Goal: Transaction & Acquisition: Purchase product/service

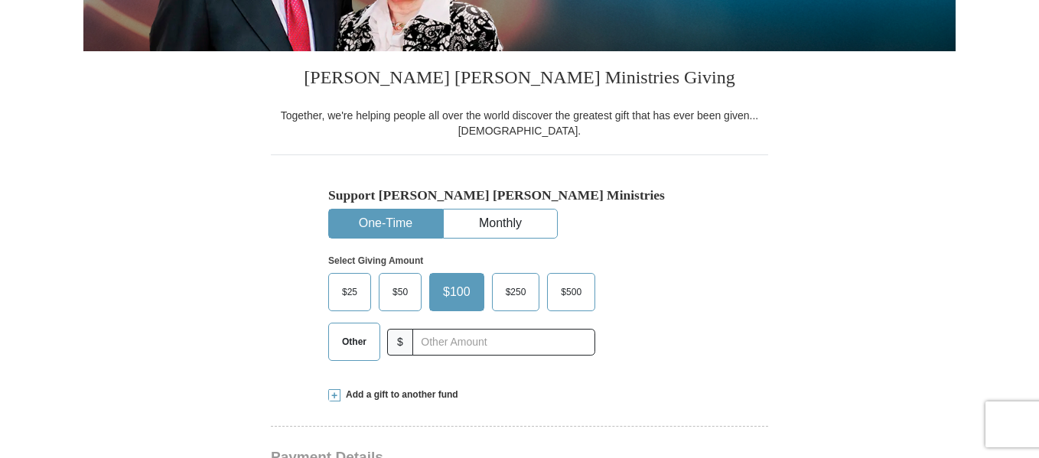
scroll to position [323, 0]
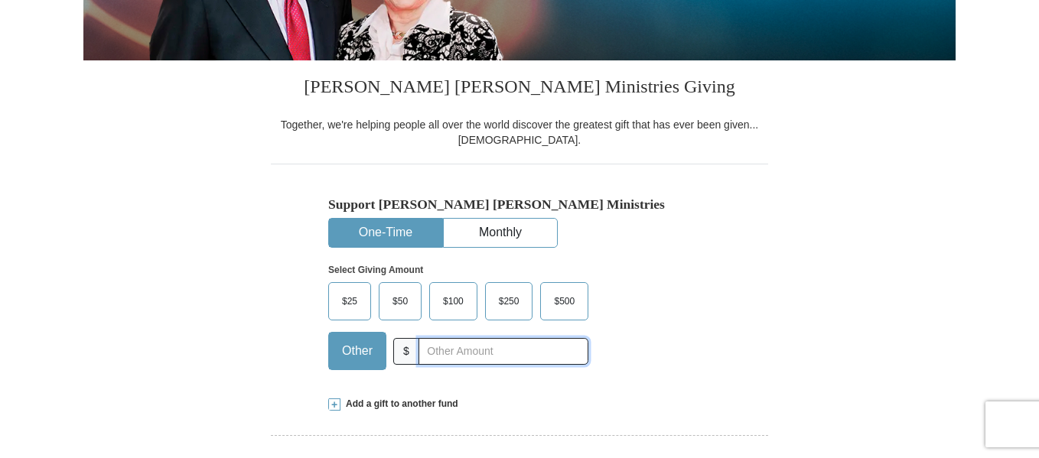
click at [428, 355] on input "text" at bounding box center [503, 351] width 170 height 27
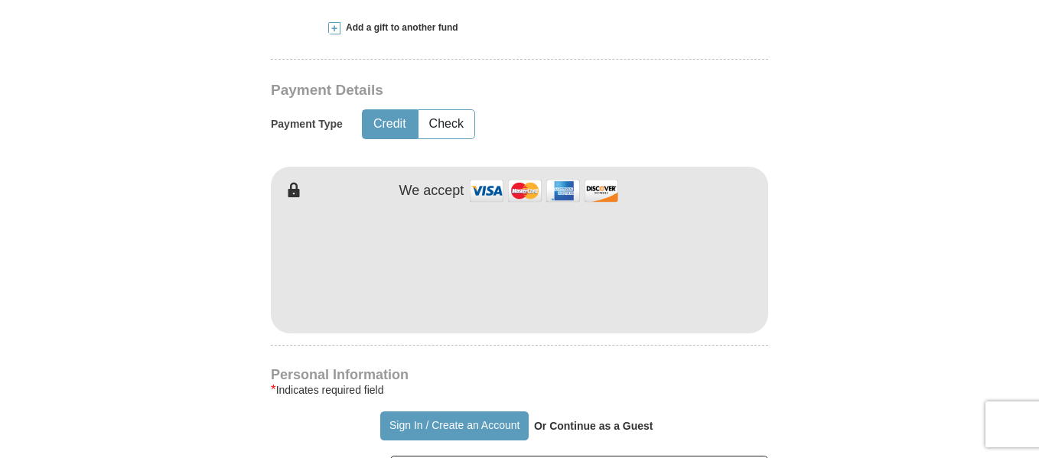
scroll to position [714, 0]
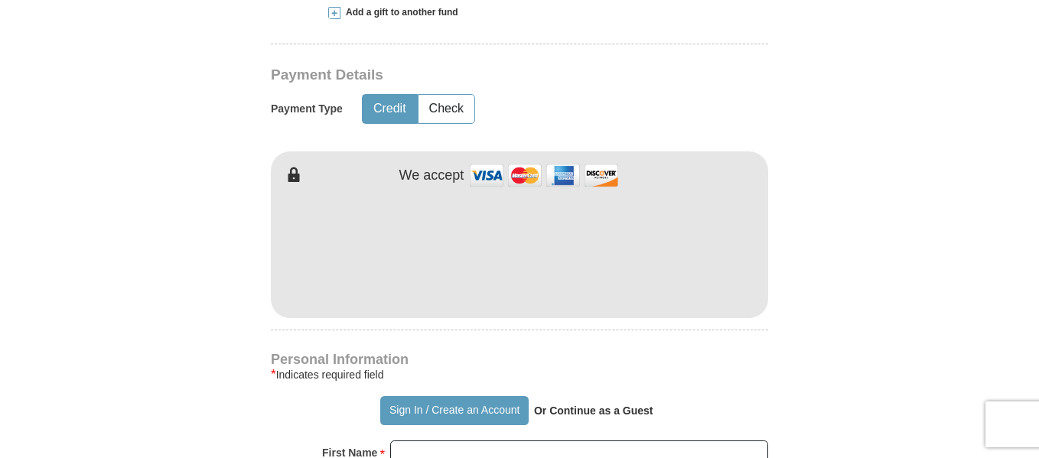
type input "320.00"
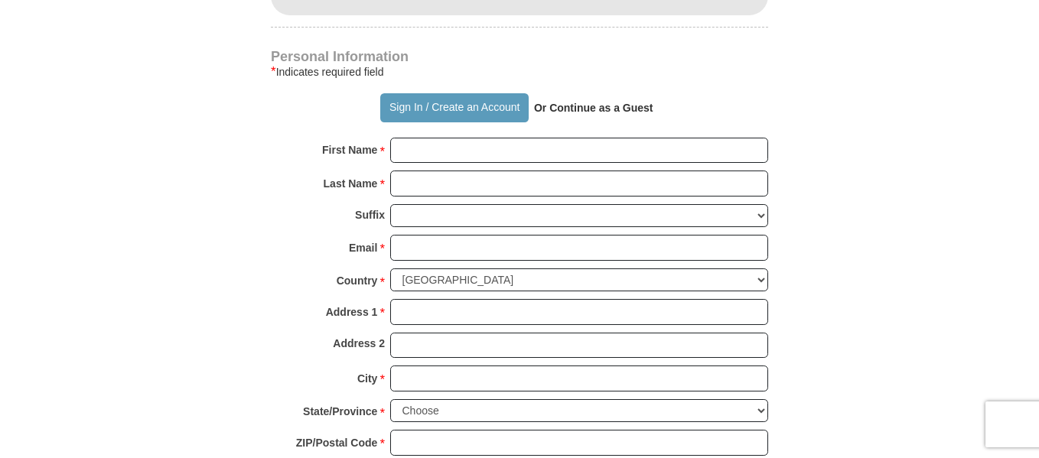
scroll to position [1027, 0]
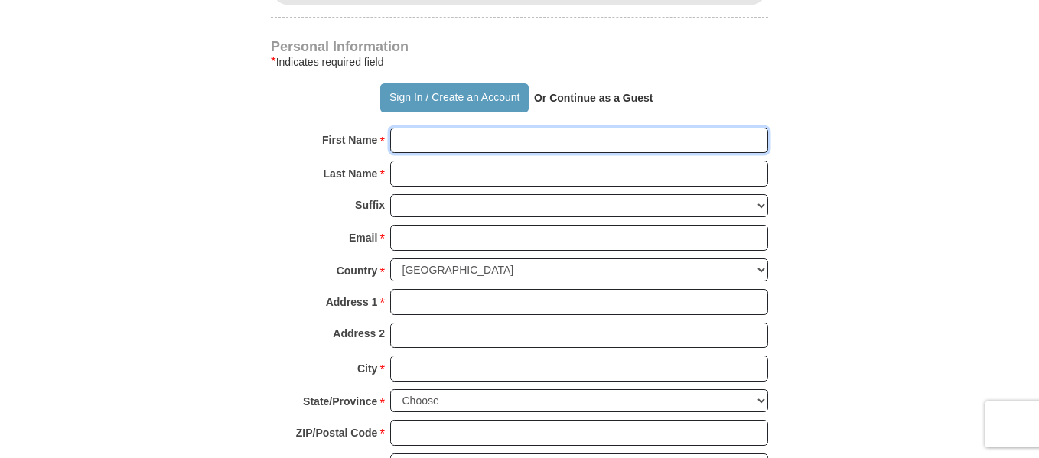
click at [431, 140] on input "First Name *" at bounding box center [579, 141] width 378 height 26
type input "Kingdom Empowerment"
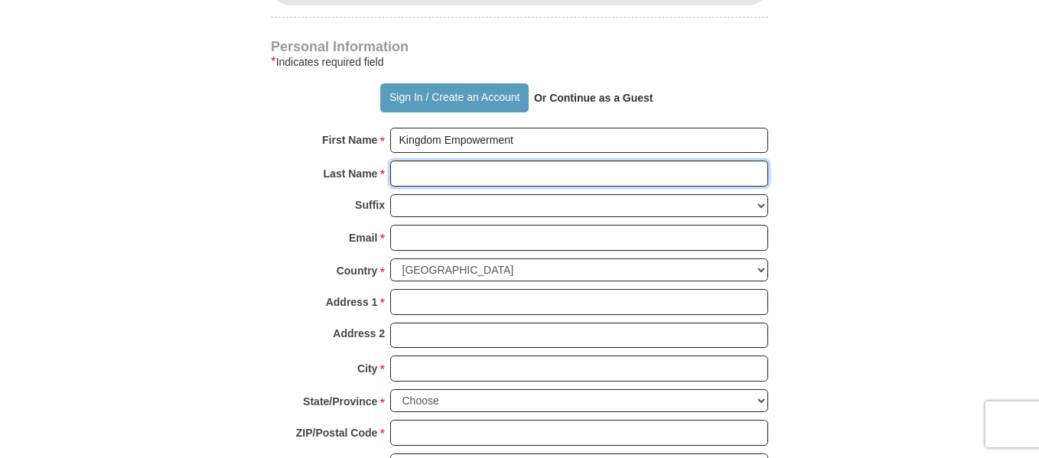
click at [438, 170] on input "Last Name *" at bounding box center [579, 174] width 378 height 26
type input "[DEMOGRAPHIC_DATA] Training C"
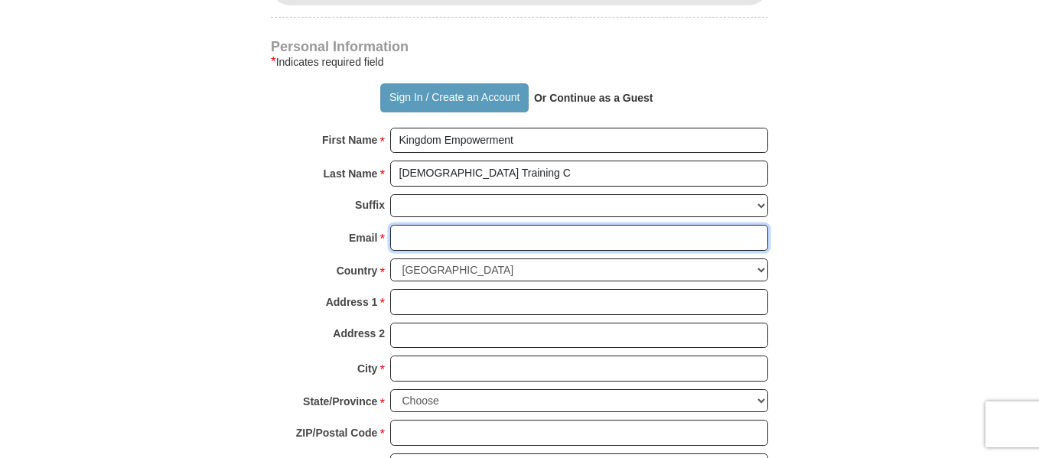
click at [434, 235] on input "Email *" at bounding box center [579, 238] width 378 height 26
type input "[EMAIL_ADDRESS][DOMAIN_NAME]"
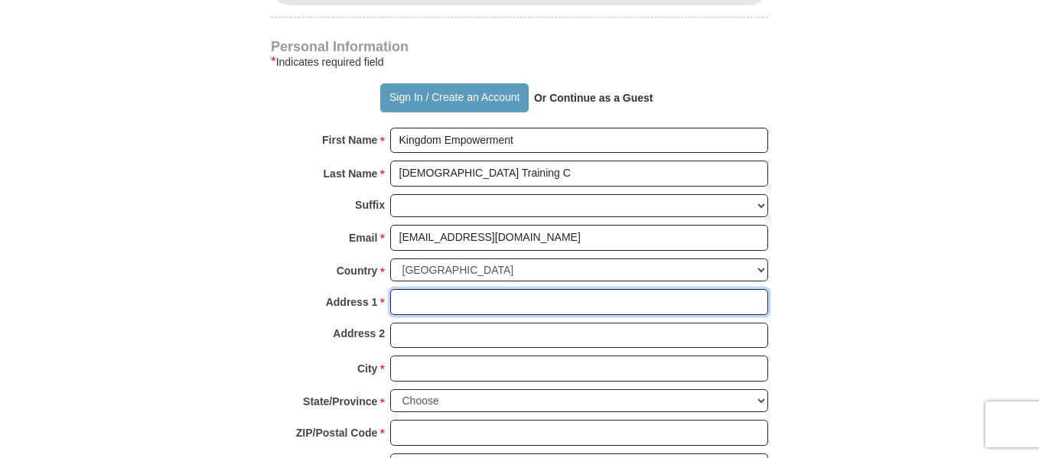
type input "[STREET_ADDRESS]"
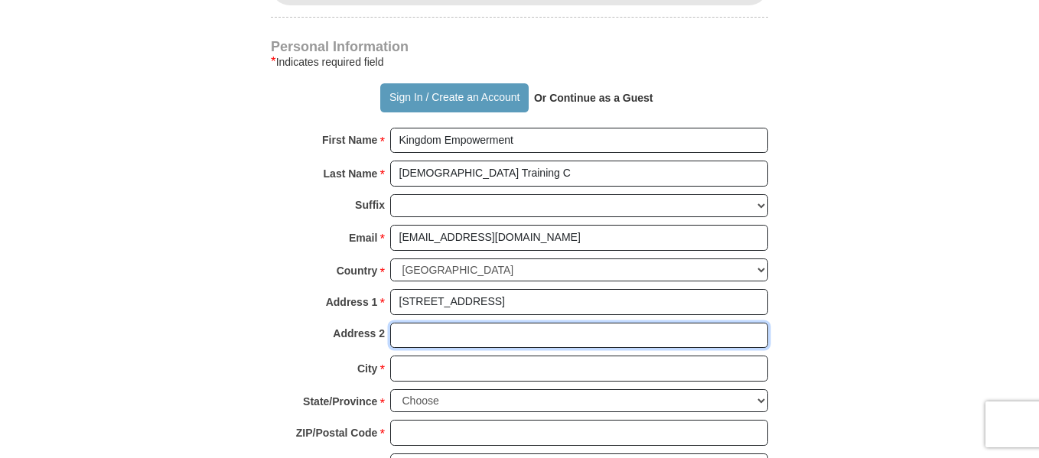
type input "#808"
type input "Bladensburg"
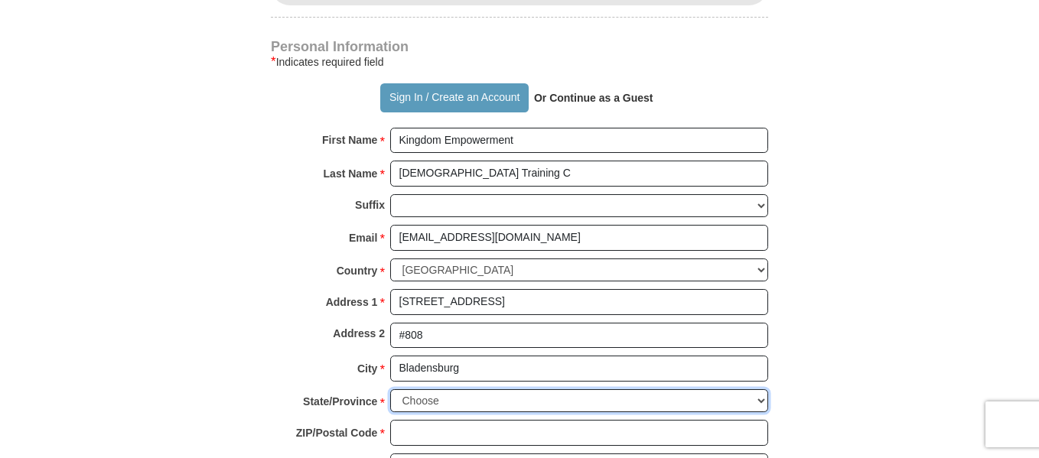
select select "MD"
type input "20710"
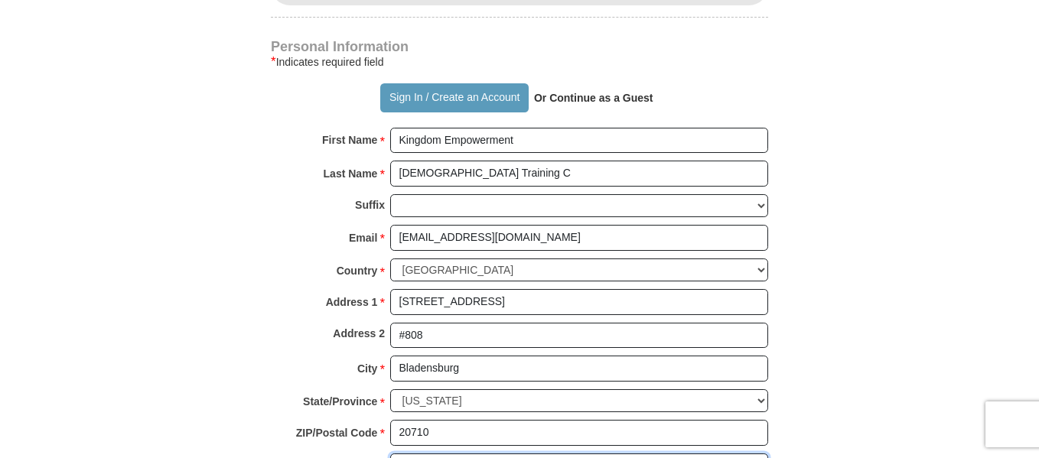
type input "3013663474"
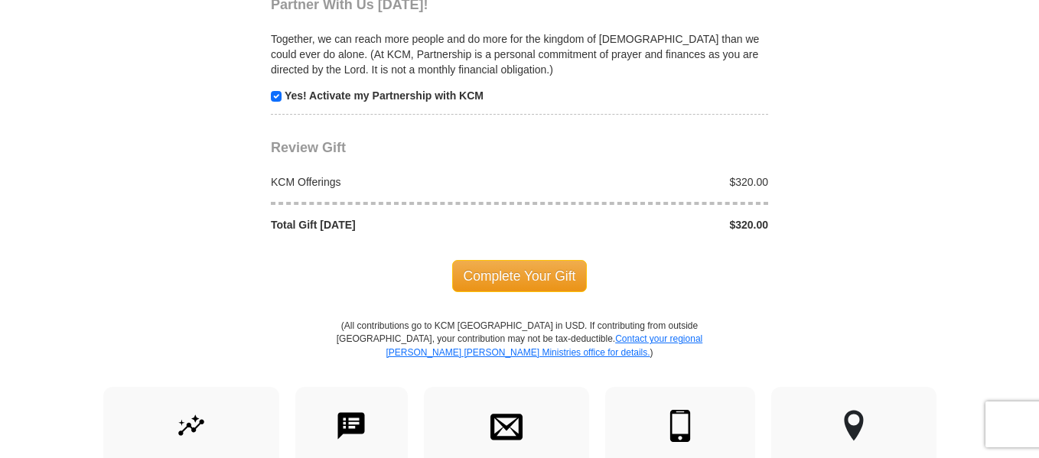
scroll to position [1556, 0]
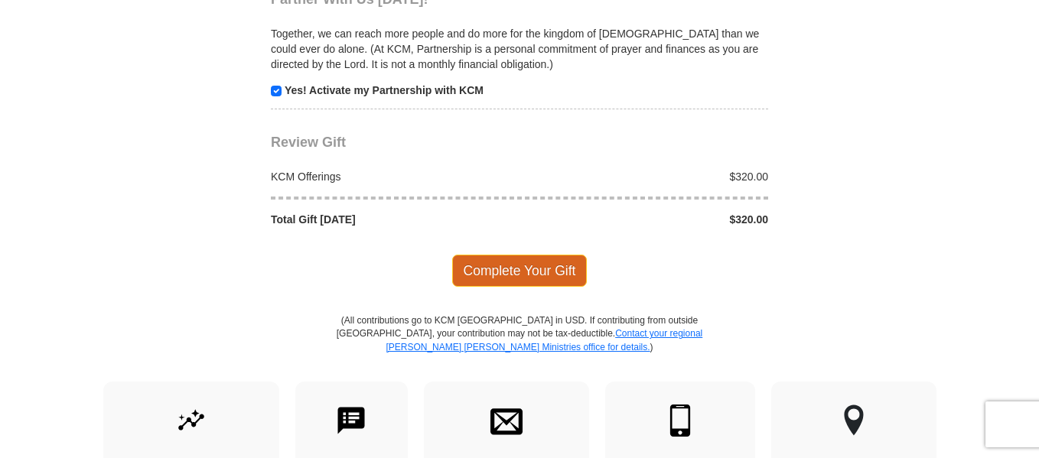
click at [519, 268] on span "Complete Your Gift" at bounding box center [519, 271] width 135 height 32
